Goal: Find specific page/section: Find specific page/section

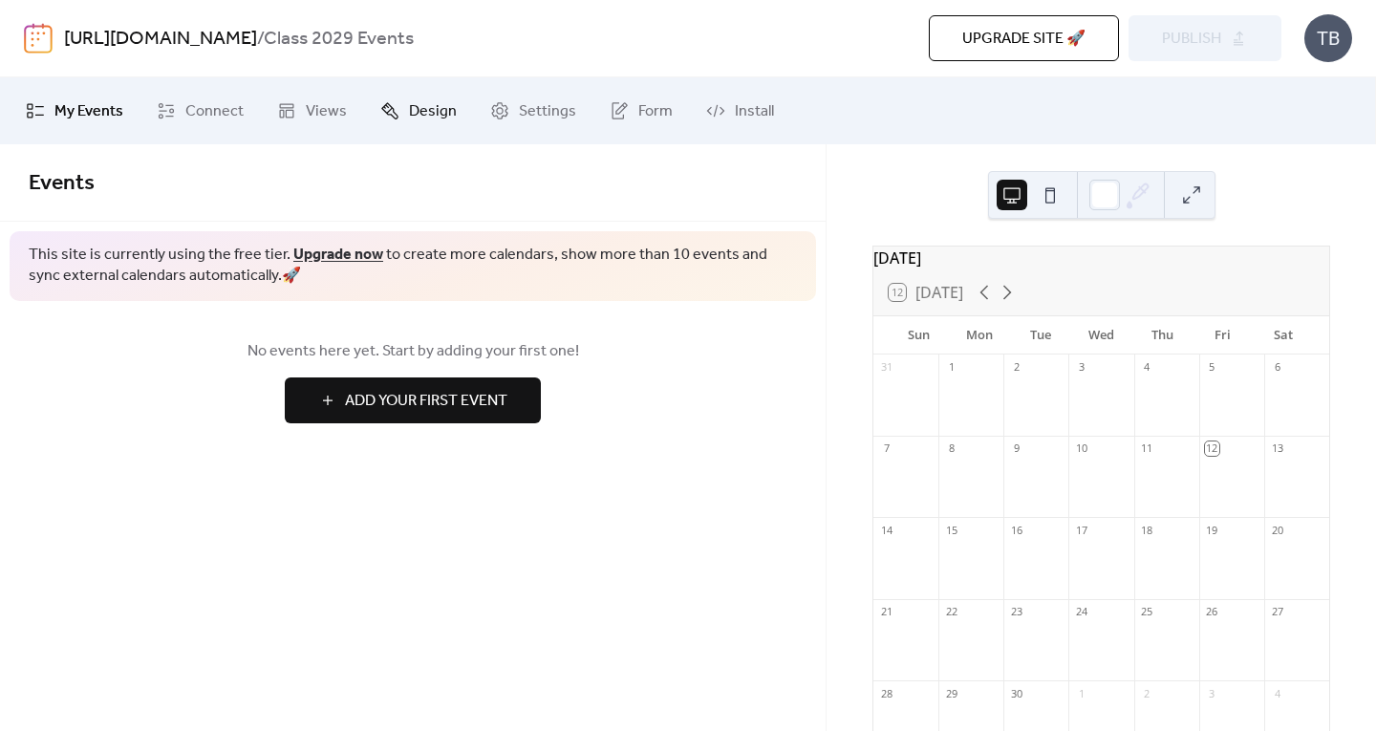
click at [427, 106] on span "Design" at bounding box center [433, 111] width 48 height 23
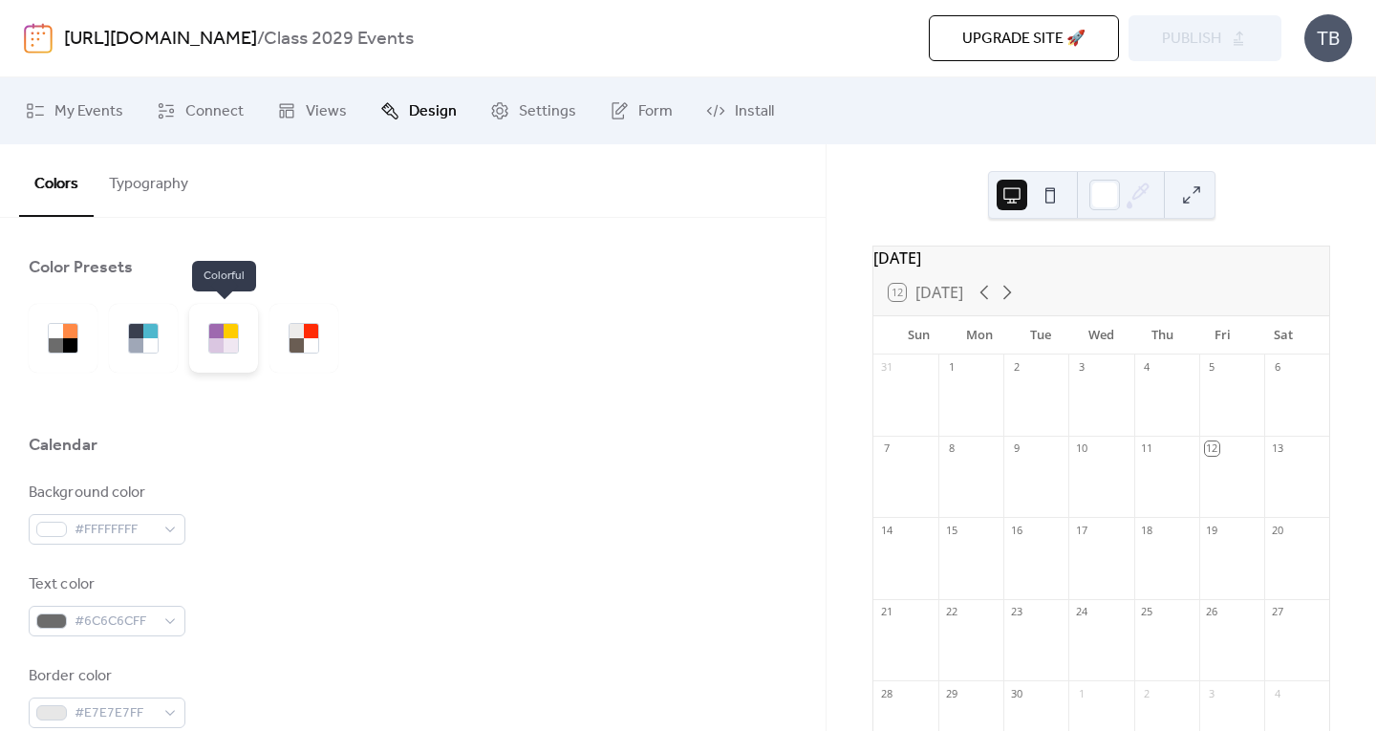
click at [224, 344] on div at bounding box center [231, 345] width 14 height 14
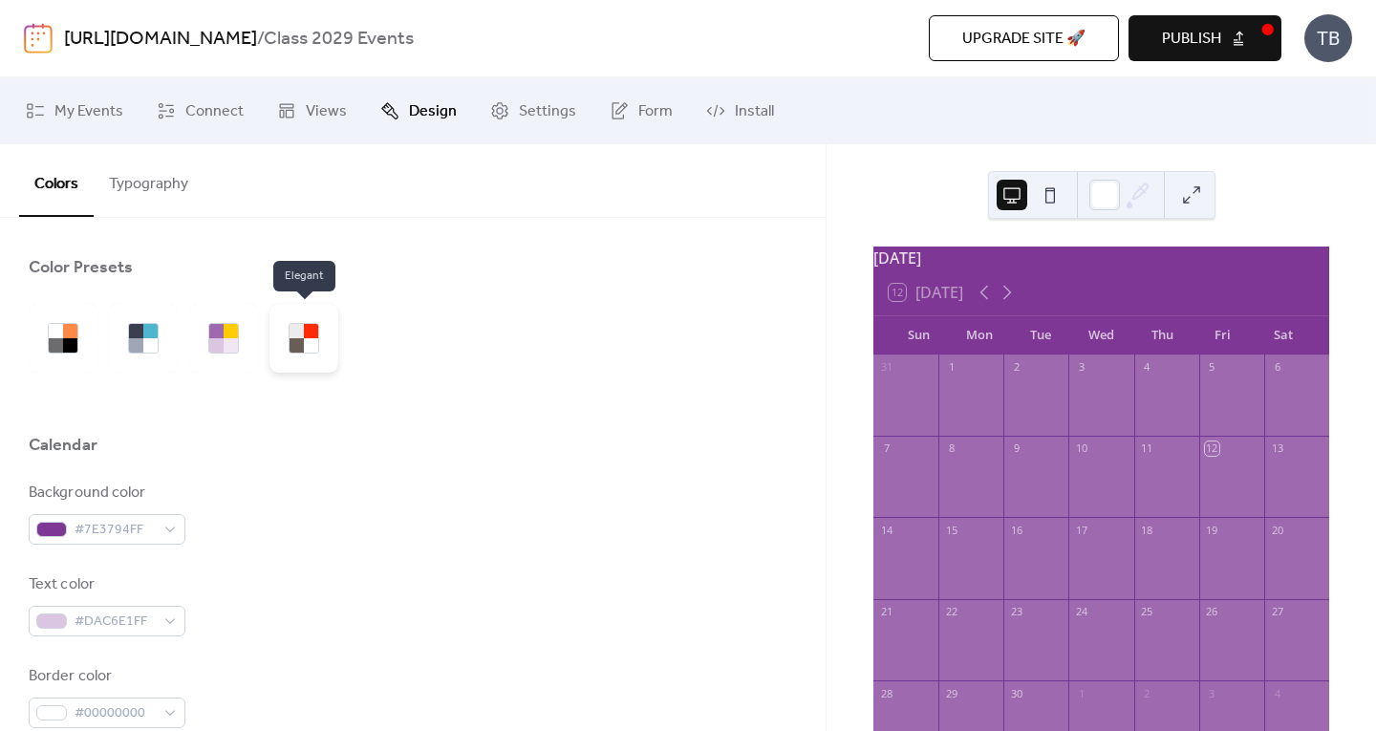
click at [303, 342] on div at bounding box center [296, 345] width 14 height 14
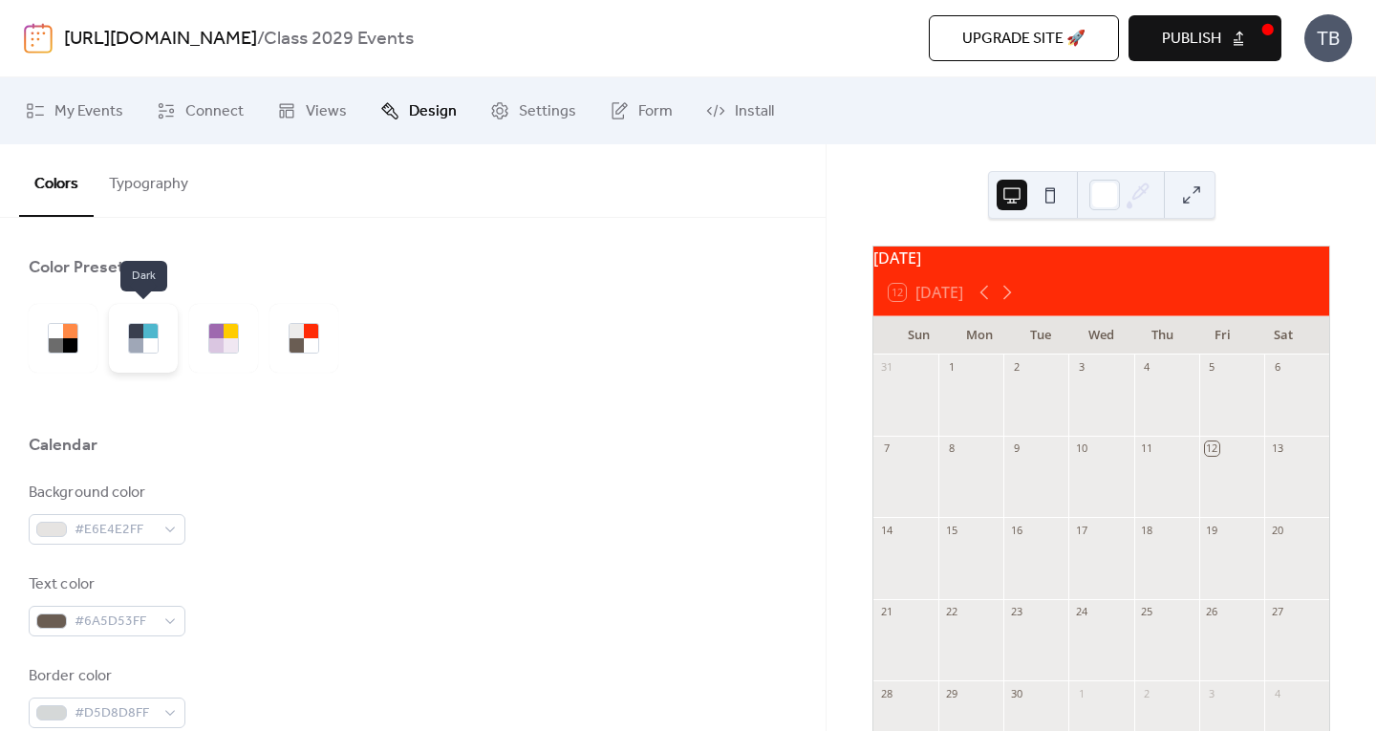
click at [147, 344] on div at bounding box center [150, 345] width 14 height 14
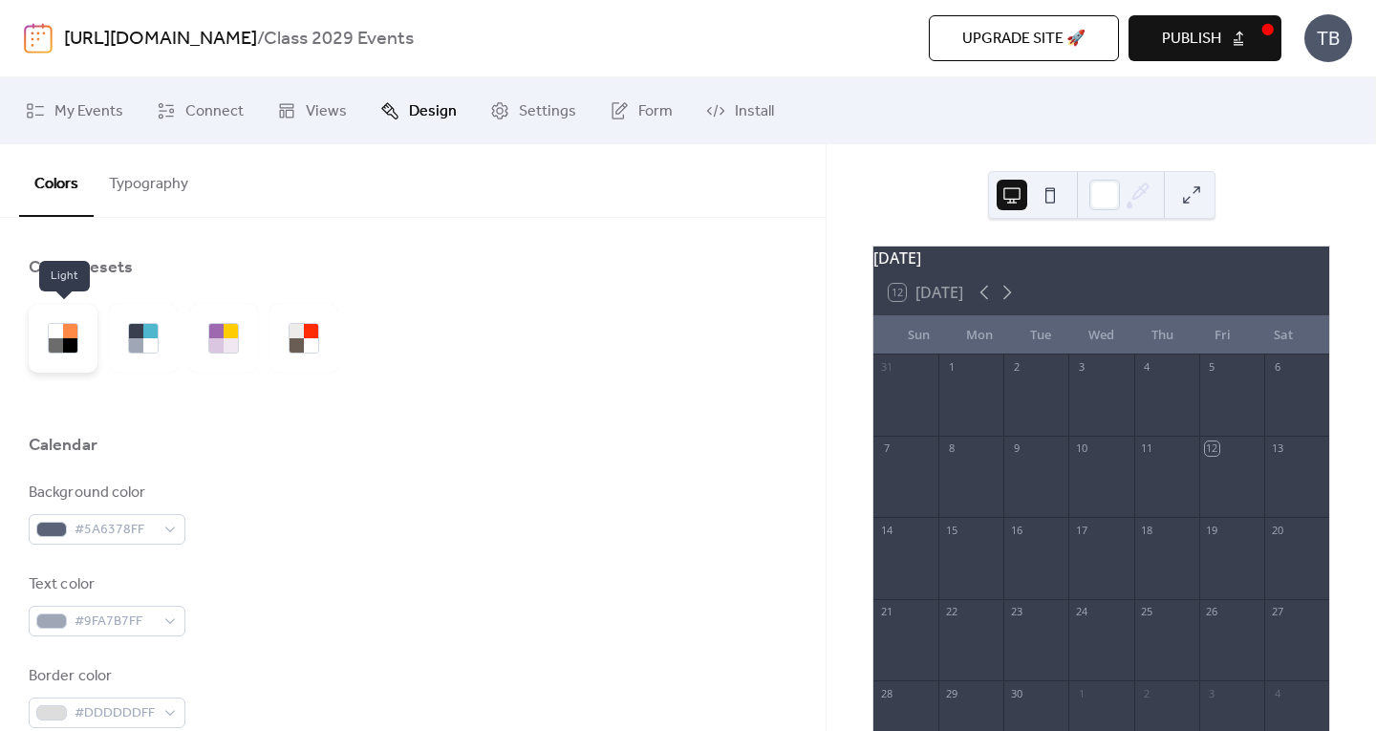
click at [76, 348] on div at bounding box center [63, 338] width 69 height 69
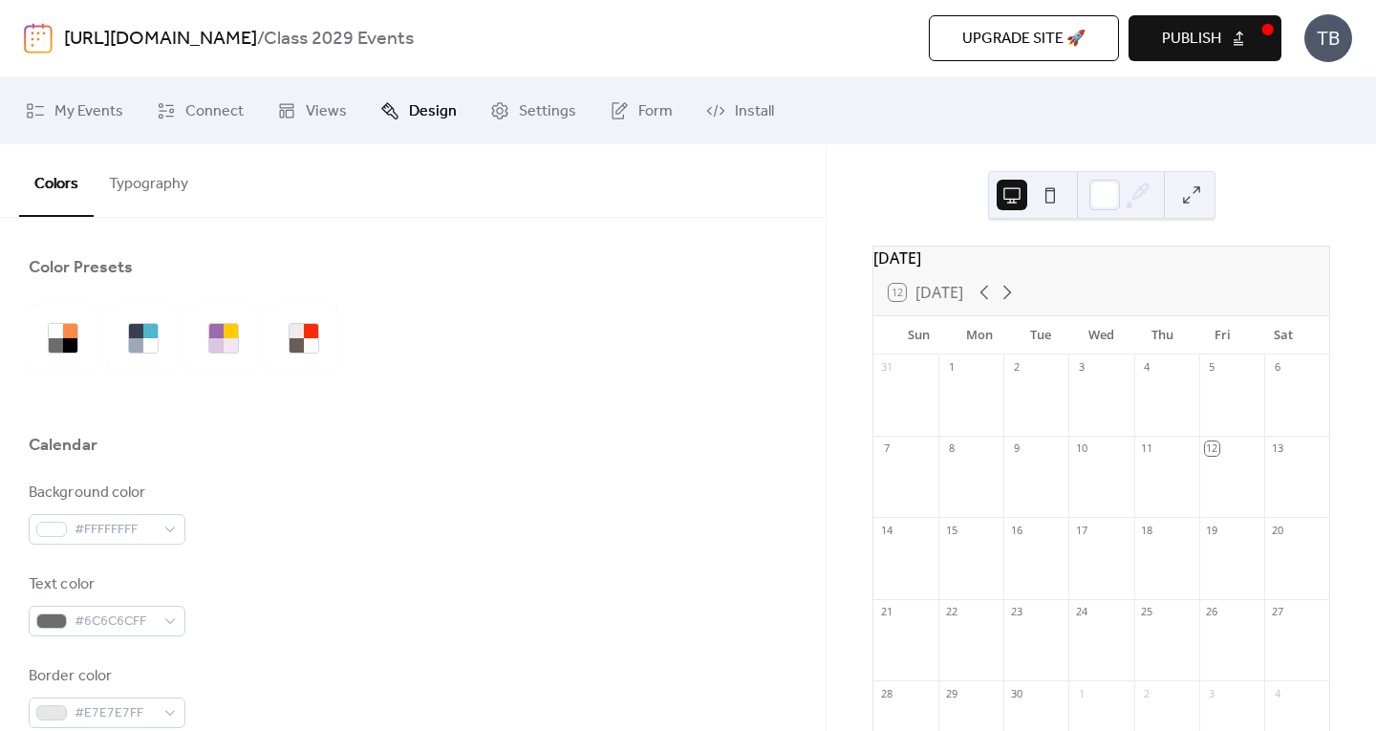
click at [413, 118] on span "Design" at bounding box center [433, 111] width 48 height 23
click at [233, 110] on span "Connect" at bounding box center [214, 111] width 58 height 23
